Goal: Transaction & Acquisition: Obtain resource

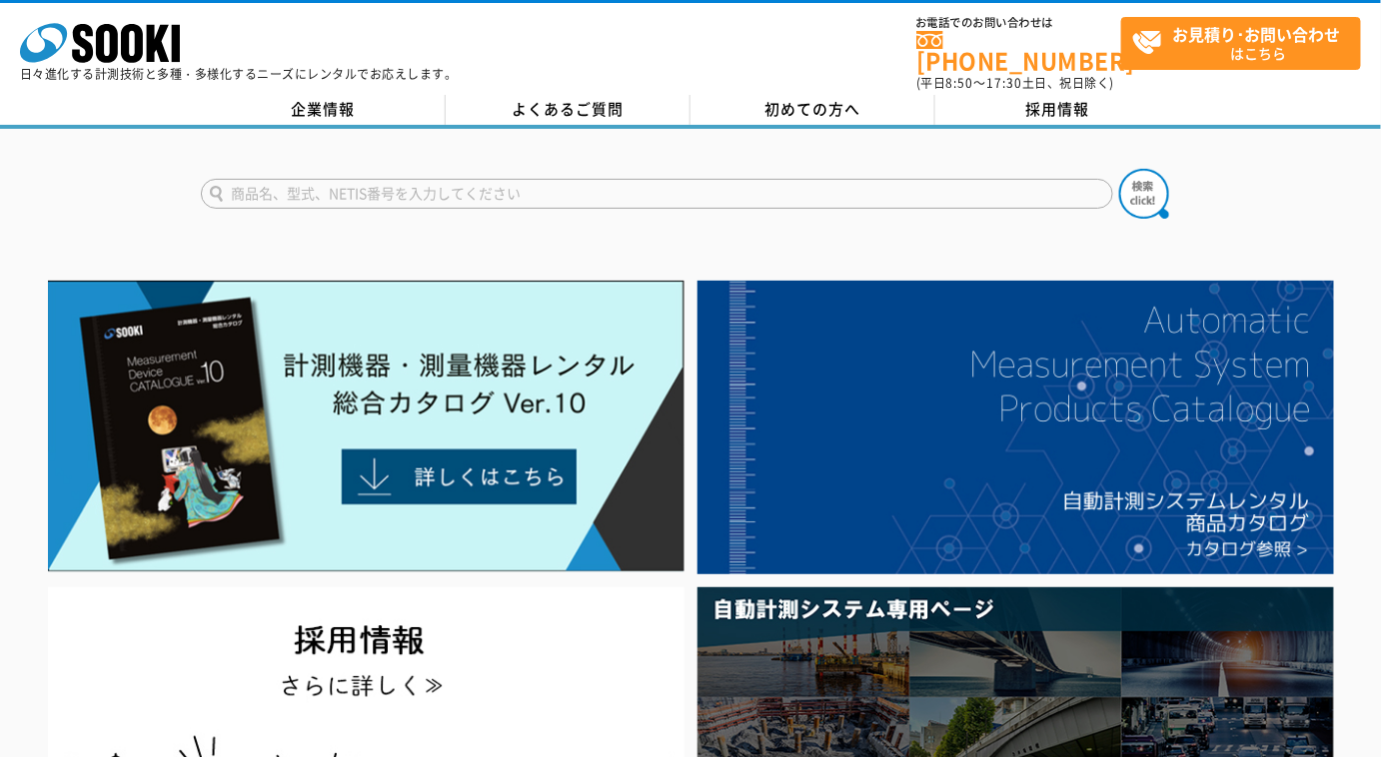
click at [450, 184] on input "text" at bounding box center [657, 194] width 912 height 30
type input "SF06"
drag, startPoint x: 1136, startPoint y: 189, endPoint x: 1032, endPoint y: 215, distance: 107.1
click at [1136, 188] on img at bounding box center [1144, 194] width 50 height 50
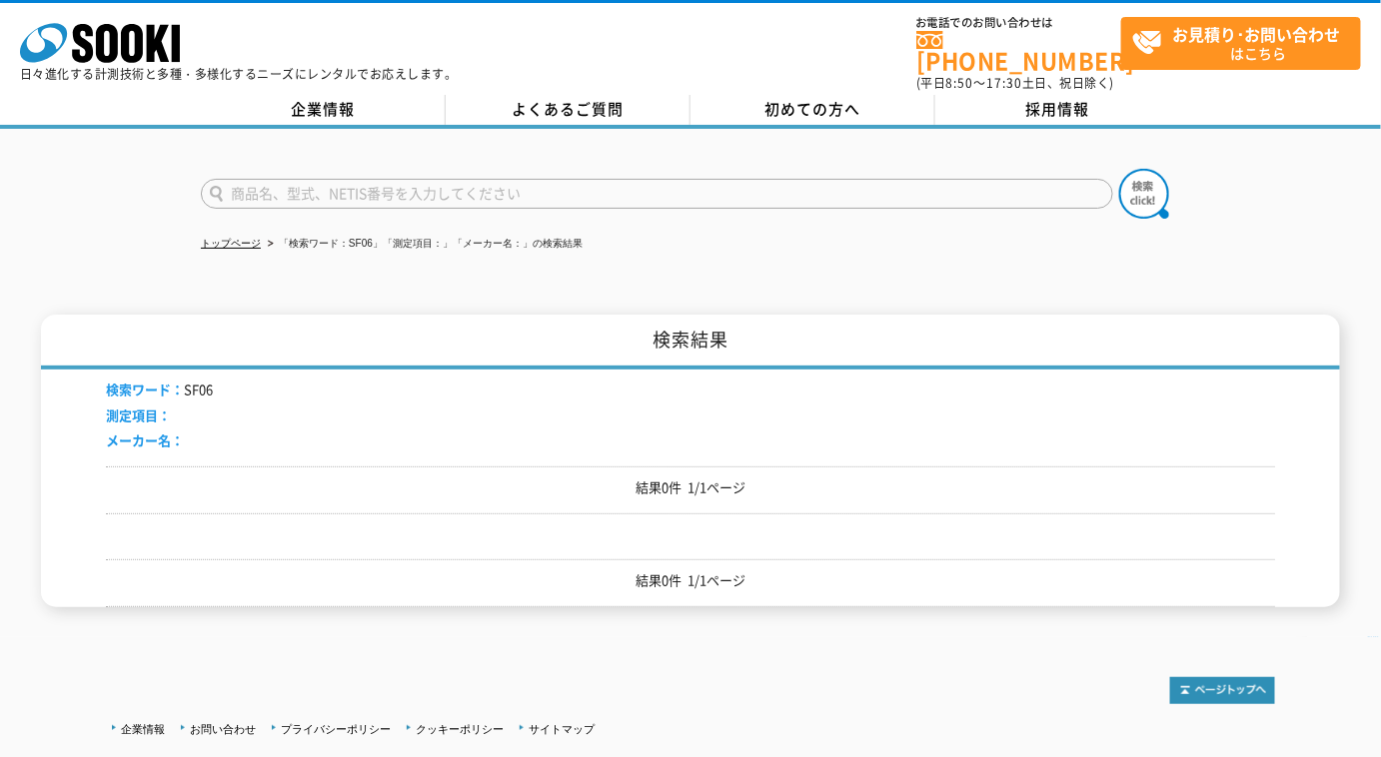
click at [375, 179] on input "text" at bounding box center [657, 194] width 912 height 30
click at [346, 234] on li "「検索ワード：SF06」「測定項目：」「メーカー名：」の検索結果" at bounding box center [423, 244] width 319 height 21
click at [340, 224] on ul "トップページ 「検索ワード：SF06」「測定項目：」「メーカー名：」の検索結果" at bounding box center [690, 244] width 979 height 41
click at [325, 182] on input "SF-06" at bounding box center [657, 194] width 912 height 30
type input "SF-06"
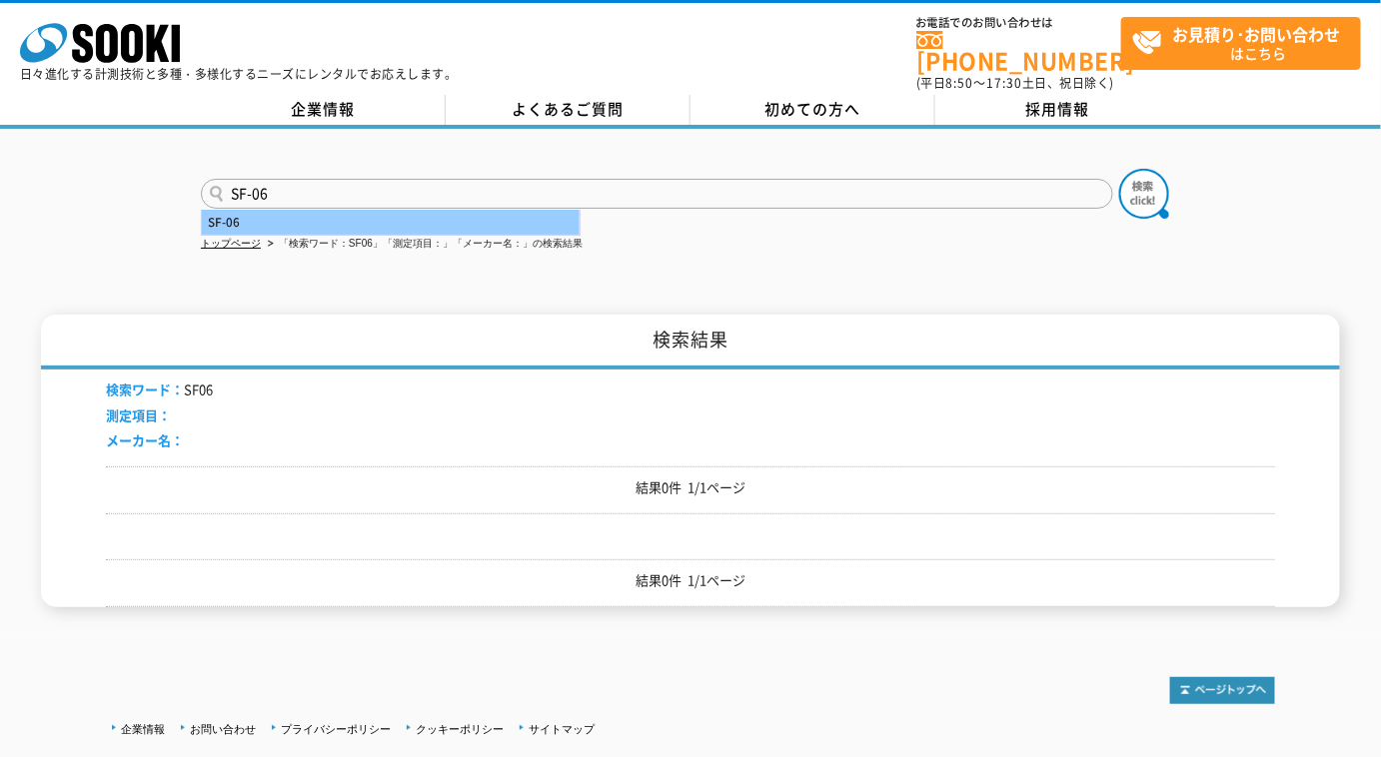
click at [241, 210] on div "SF-06" at bounding box center [391, 222] width 378 height 25
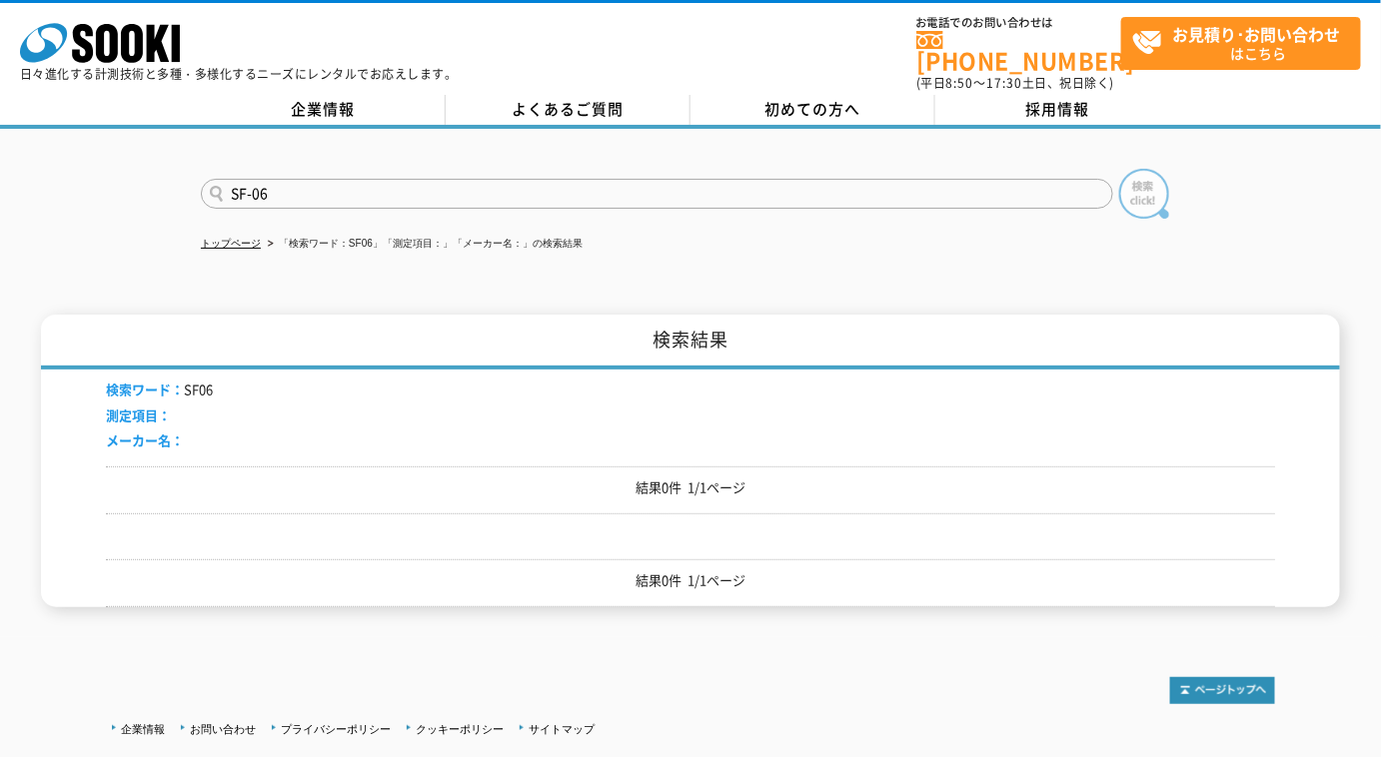
click at [1147, 184] on img at bounding box center [1144, 194] width 50 height 50
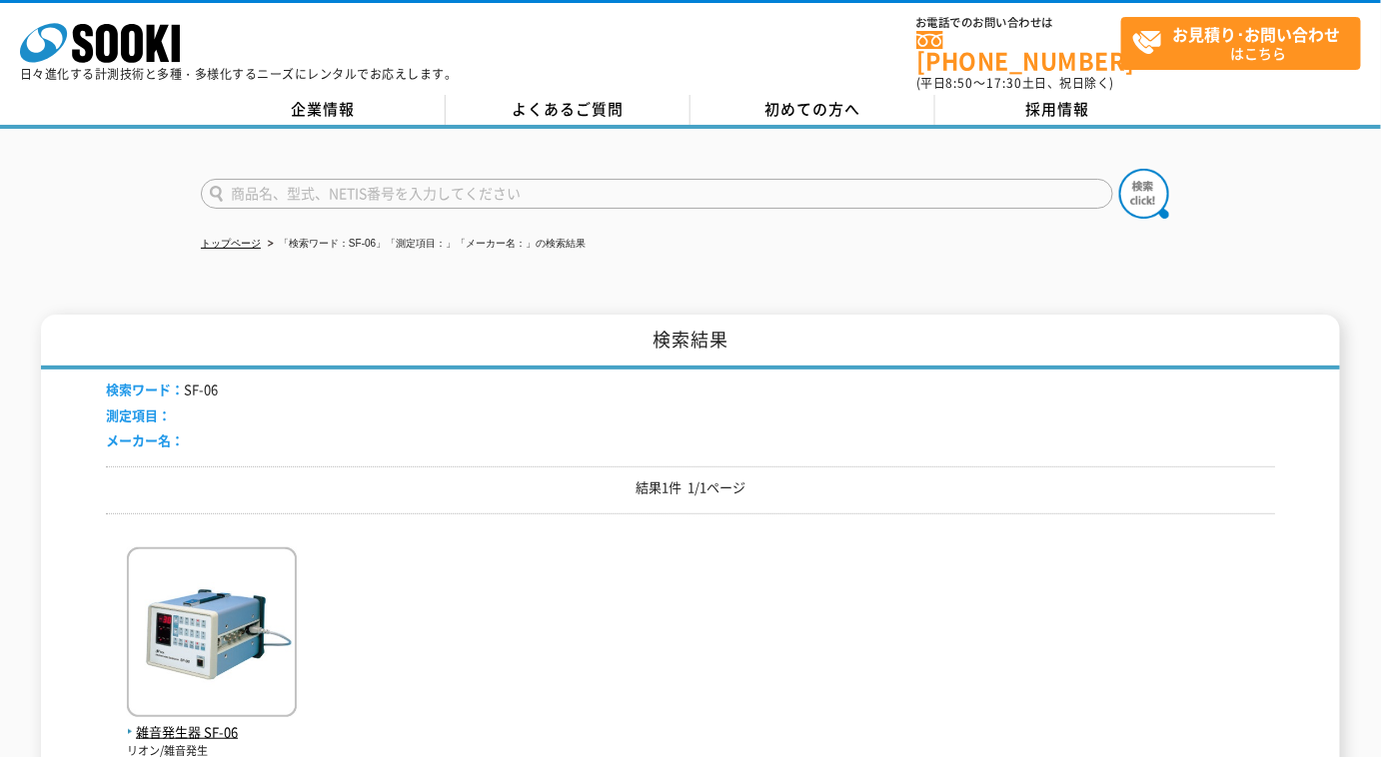
drag, startPoint x: 82, startPoint y: 655, endPoint x: 111, endPoint y: 653, distance: 29.0
click at [79, 656] on div "検索結果 検索ワード： SF-06 測定項目： メーカー名： 結果1件 1/1ページ 雑音発生器 SF-06 リオン/雑音発生 結果1件 1/1ページ" at bounding box center [690, 576] width 1299 height 523
click at [142, 641] on img at bounding box center [212, 635] width 170 height 175
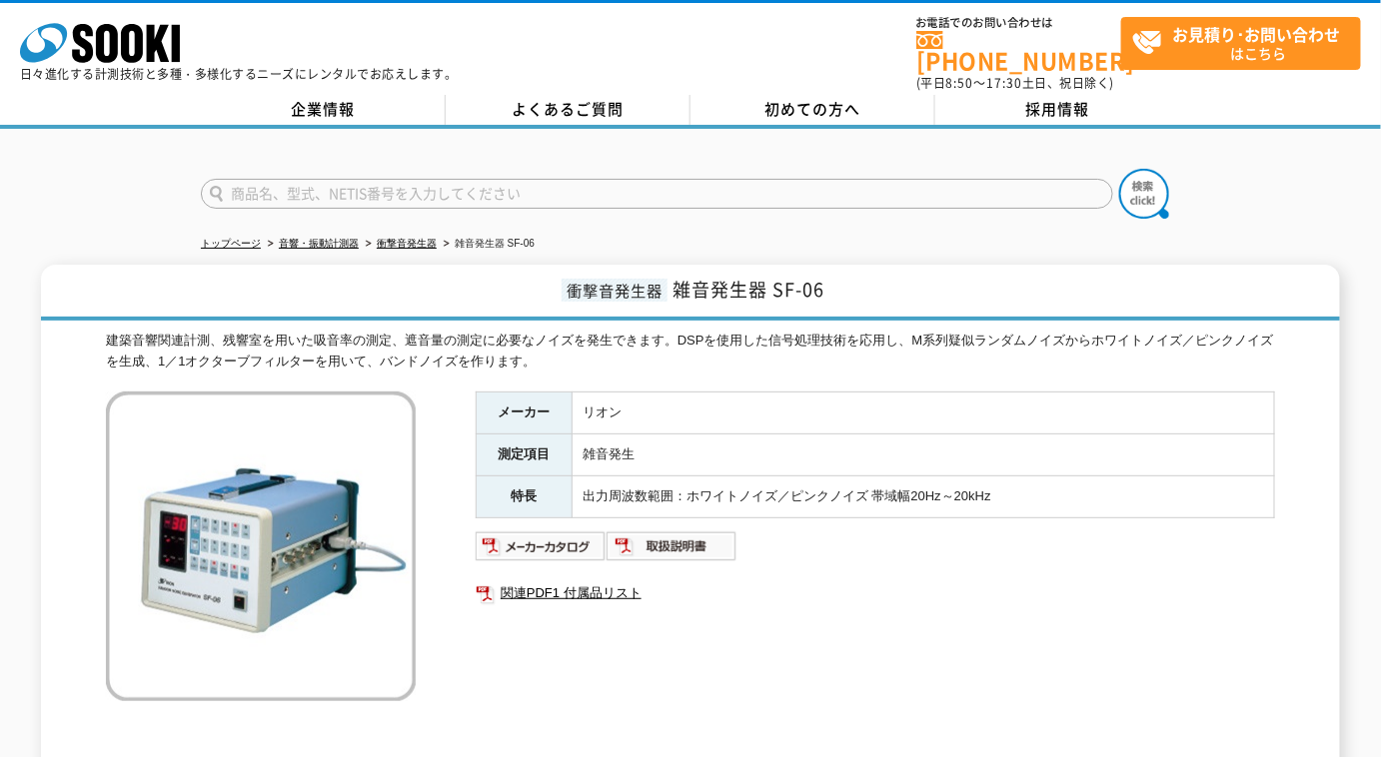
scroll to position [90, 0]
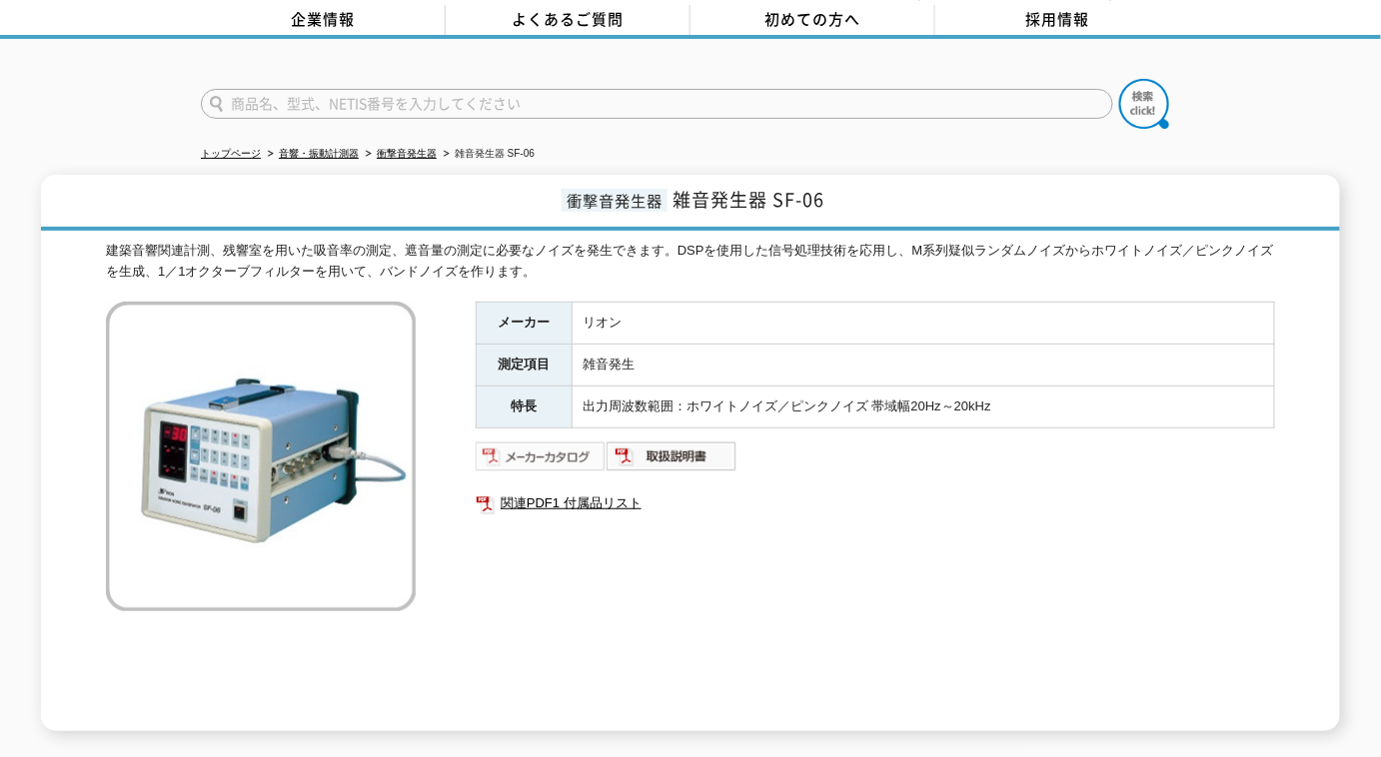
click at [526, 448] on img at bounding box center [541, 457] width 131 height 32
click at [697, 441] on img at bounding box center [671, 457] width 131 height 32
